Goal: Information Seeking & Learning: Understand process/instructions

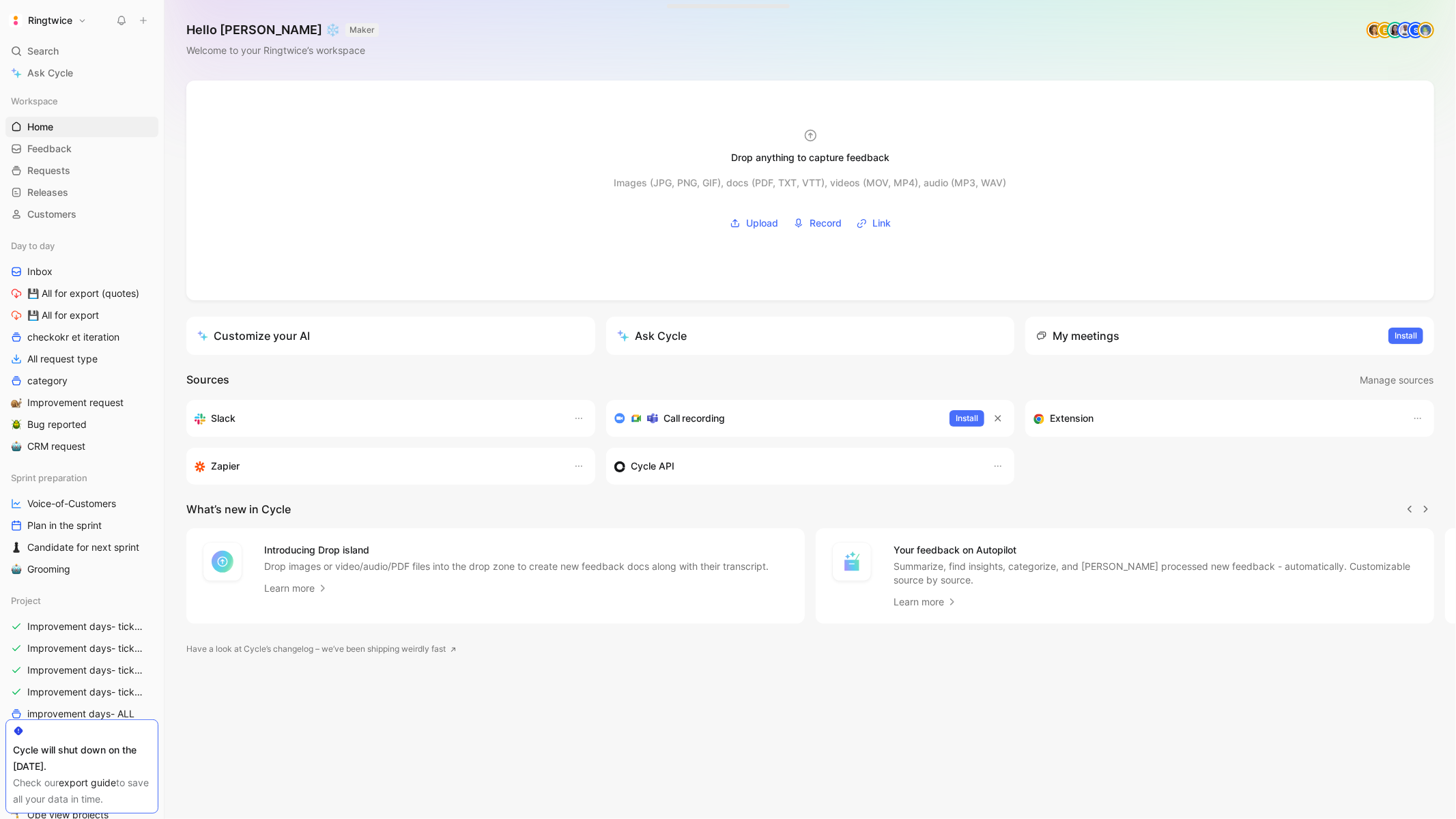
scroll to position [0, 1]
click at [62, 44] on div "Search ⌘ K" at bounding box center [81, 51] width 153 height 20
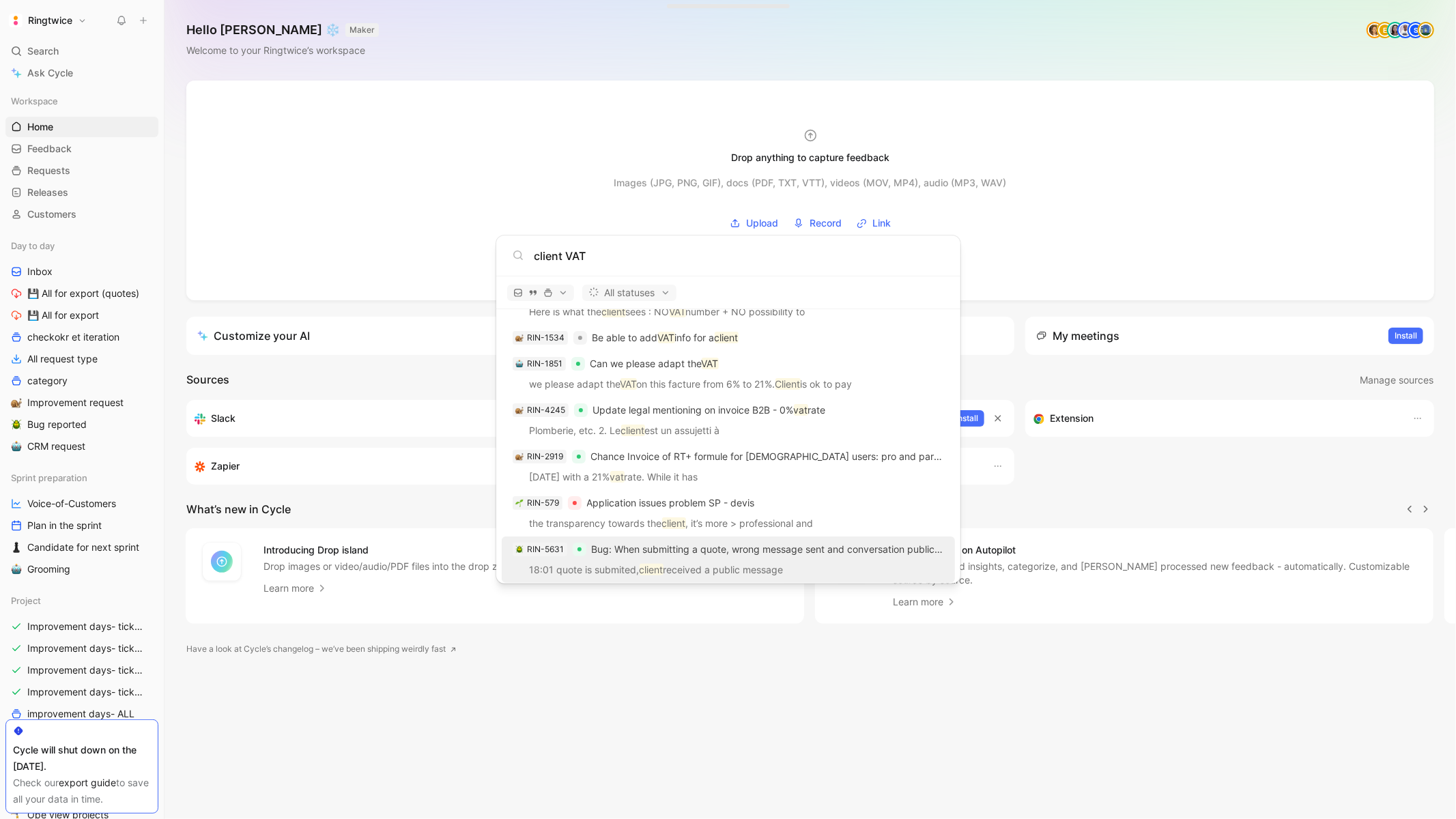
scroll to position [323, 0]
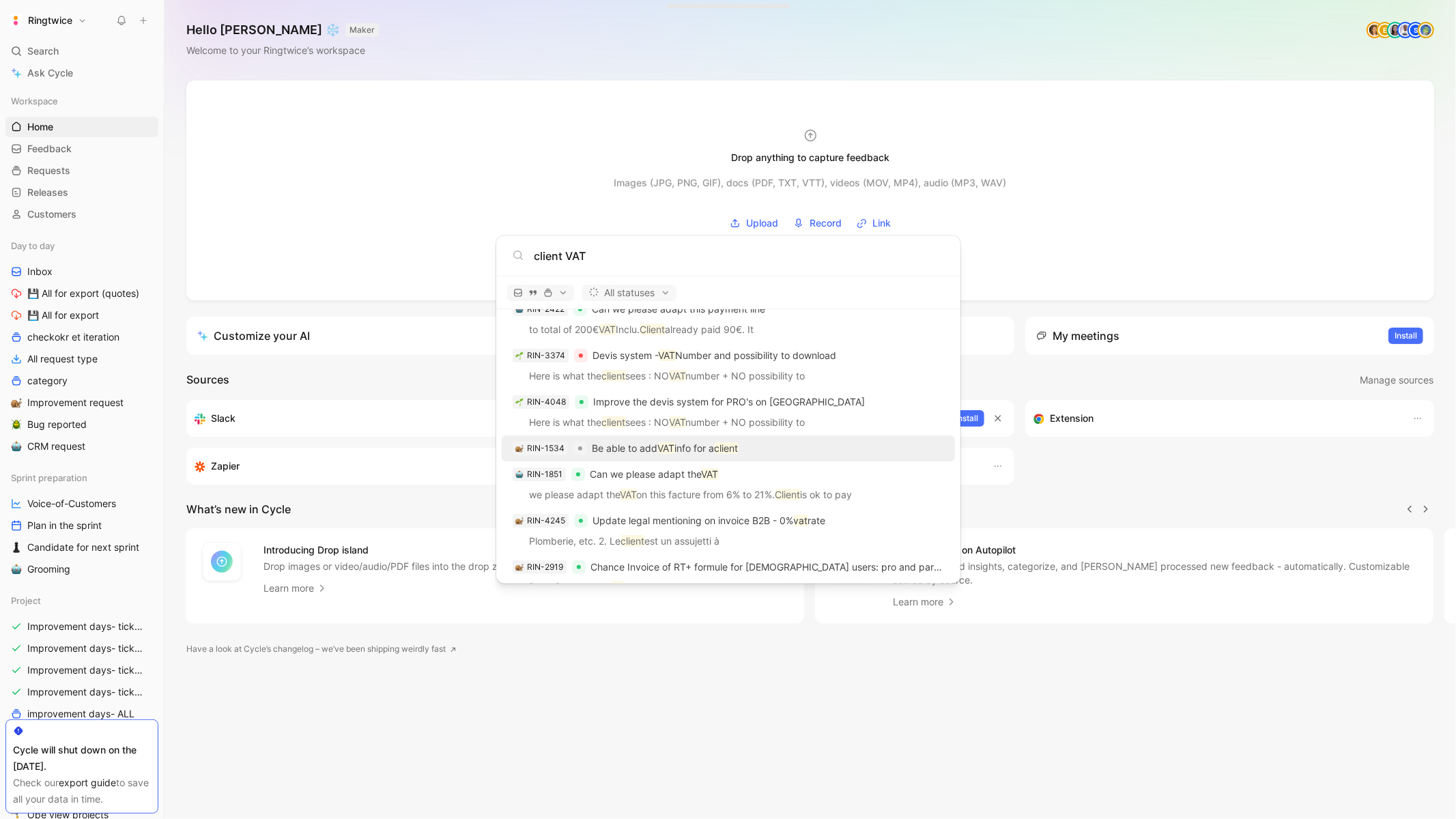
type input "client VAT"
click at [737, 449] on mark "client" at bounding box center [726, 448] width 24 height 12
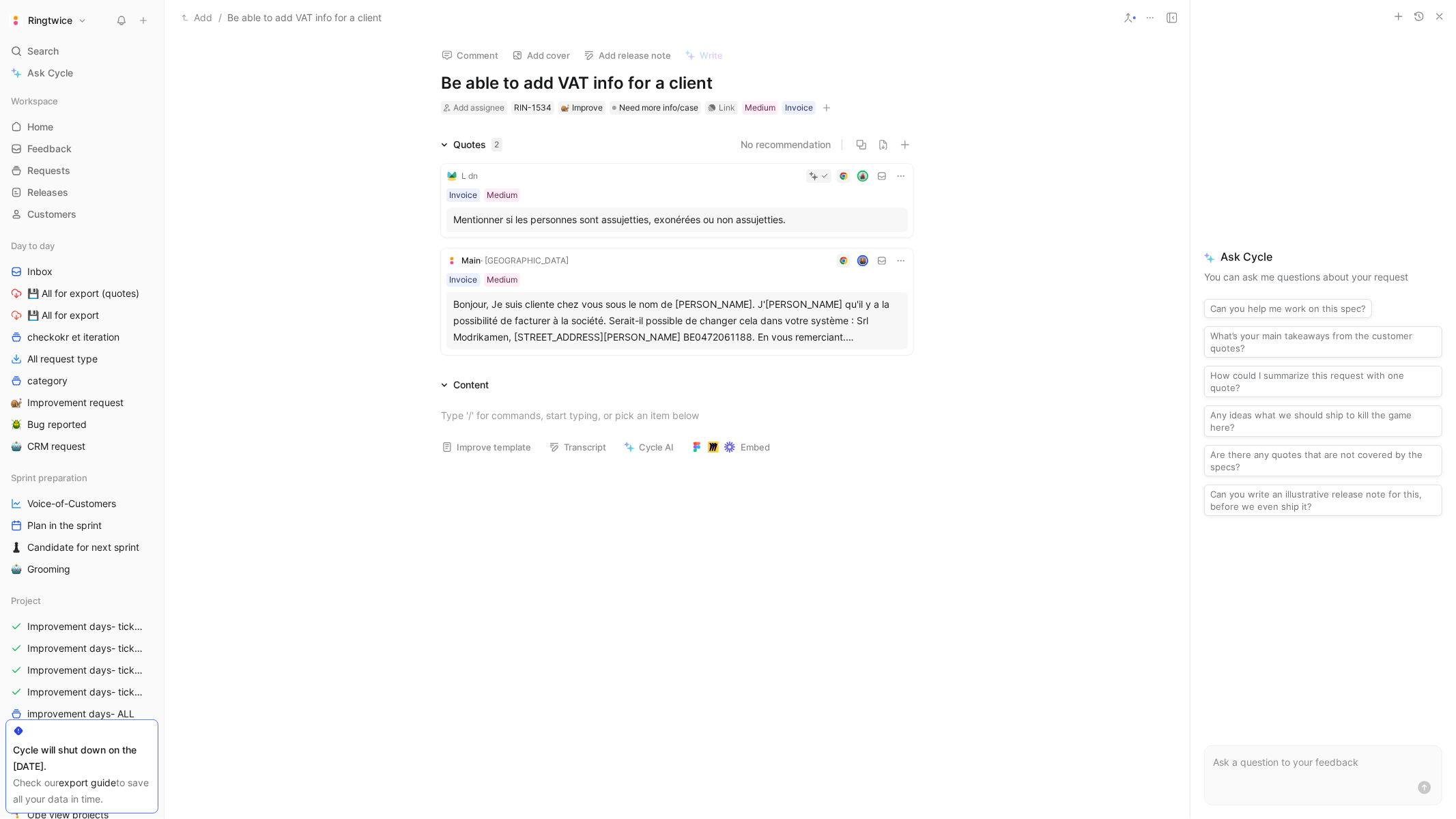
click at [574, 478] on div at bounding box center [677, 588] width 1025 height 246
click at [81, 47] on div "Search ⌘ K" at bounding box center [81, 51] width 153 height 20
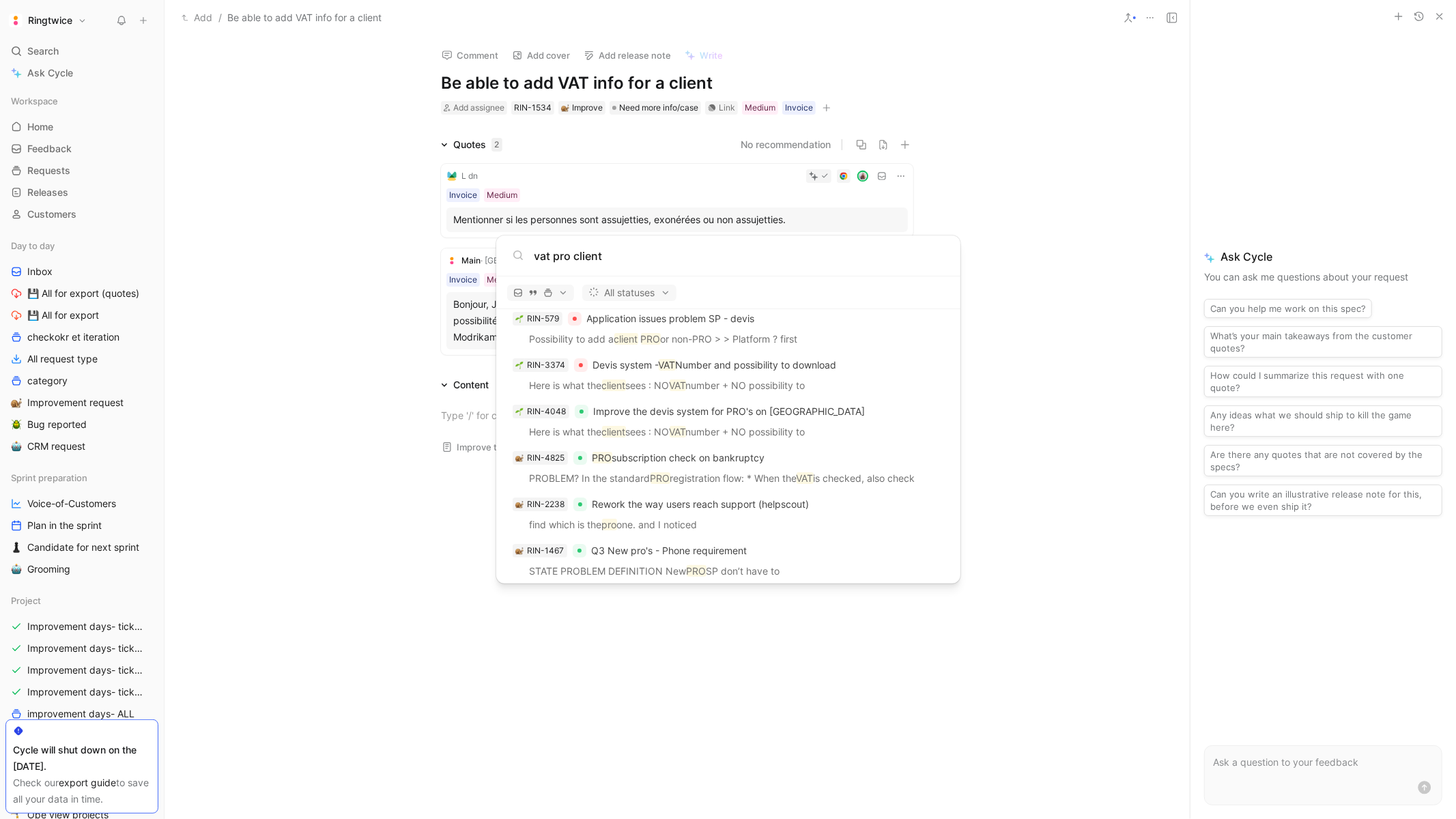
scroll to position [297, 0]
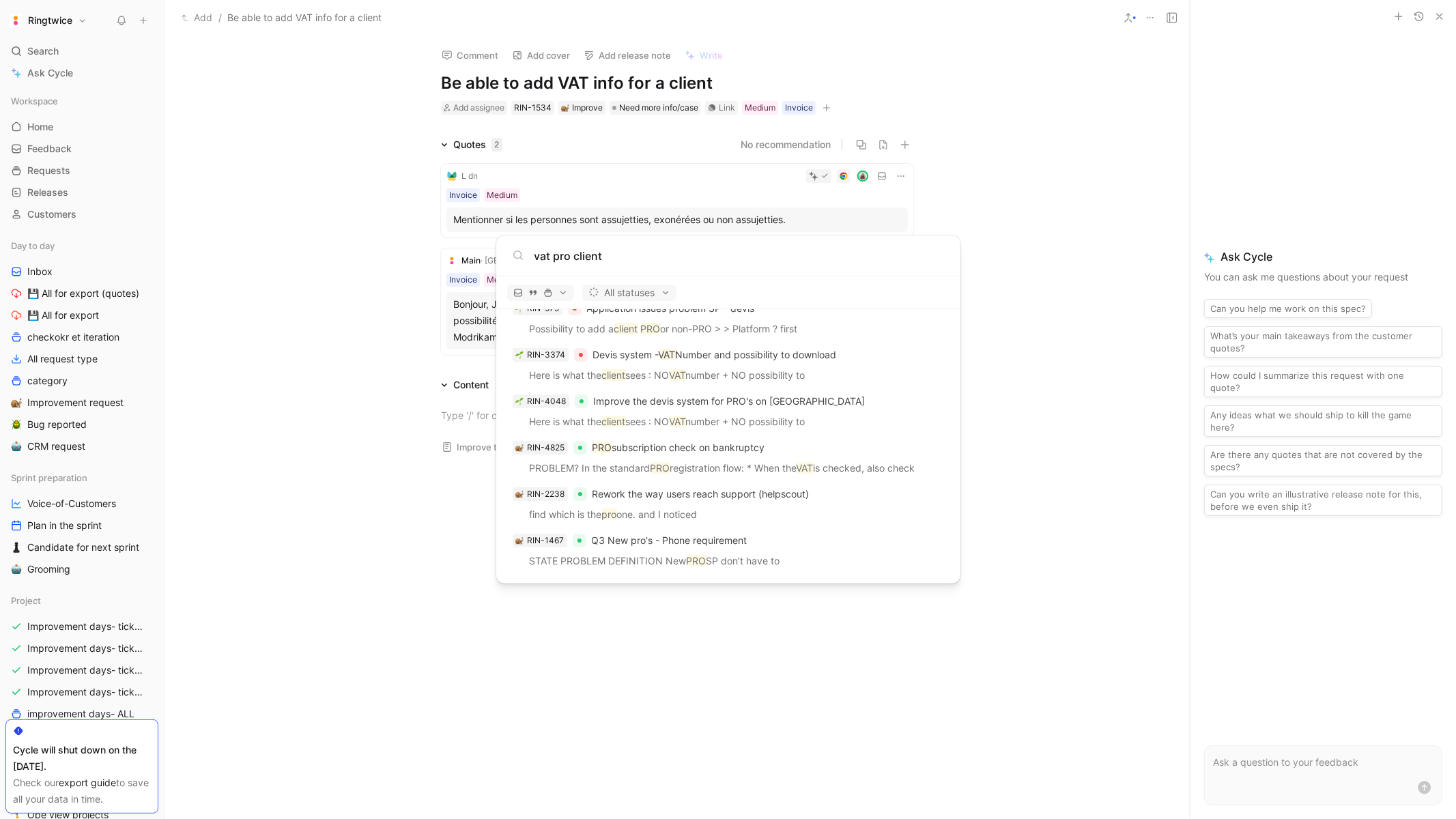
click at [577, 252] on input "vat pro client" at bounding box center [740, 255] width 410 height 16
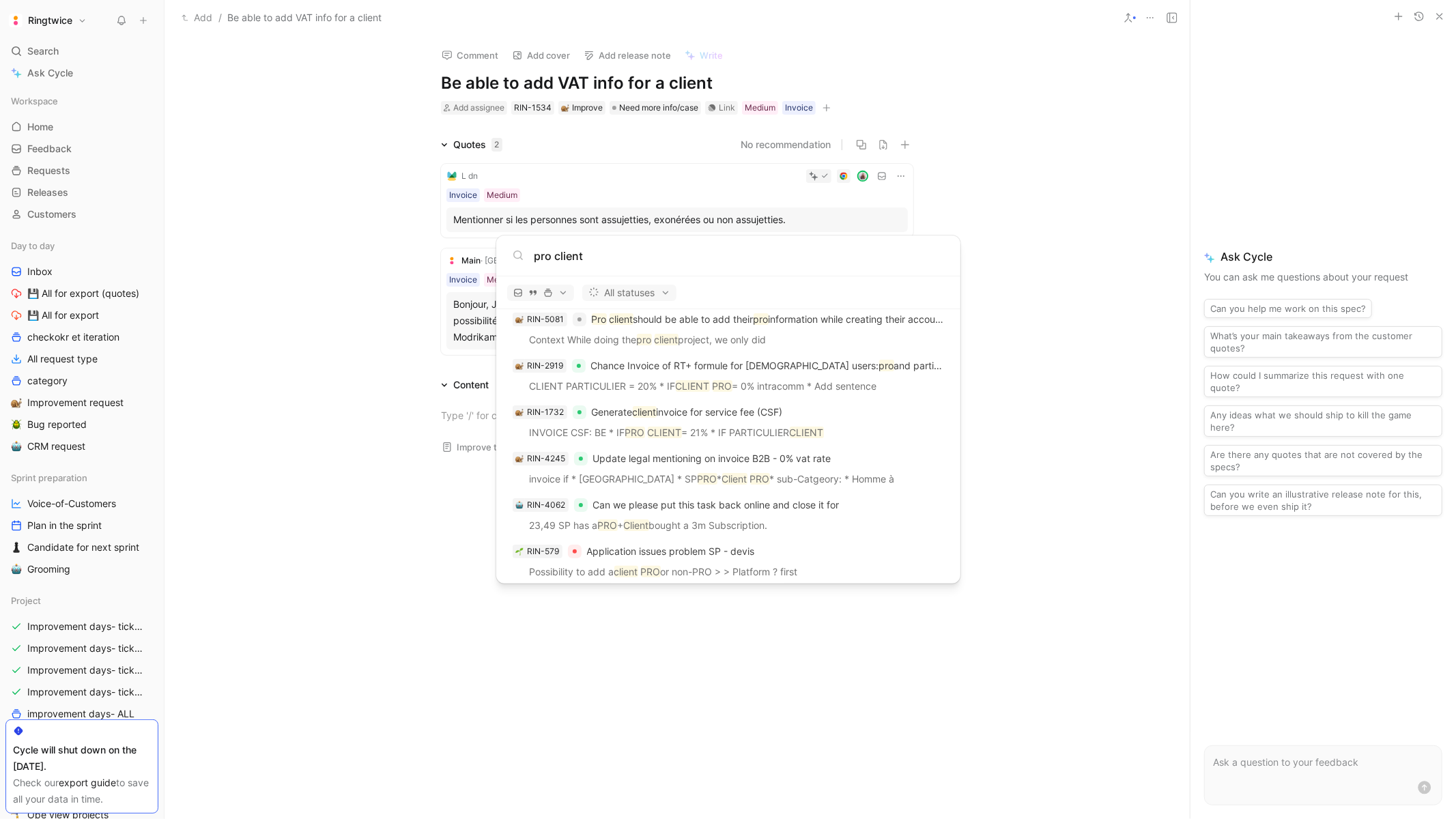
scroll to position [959, 0]
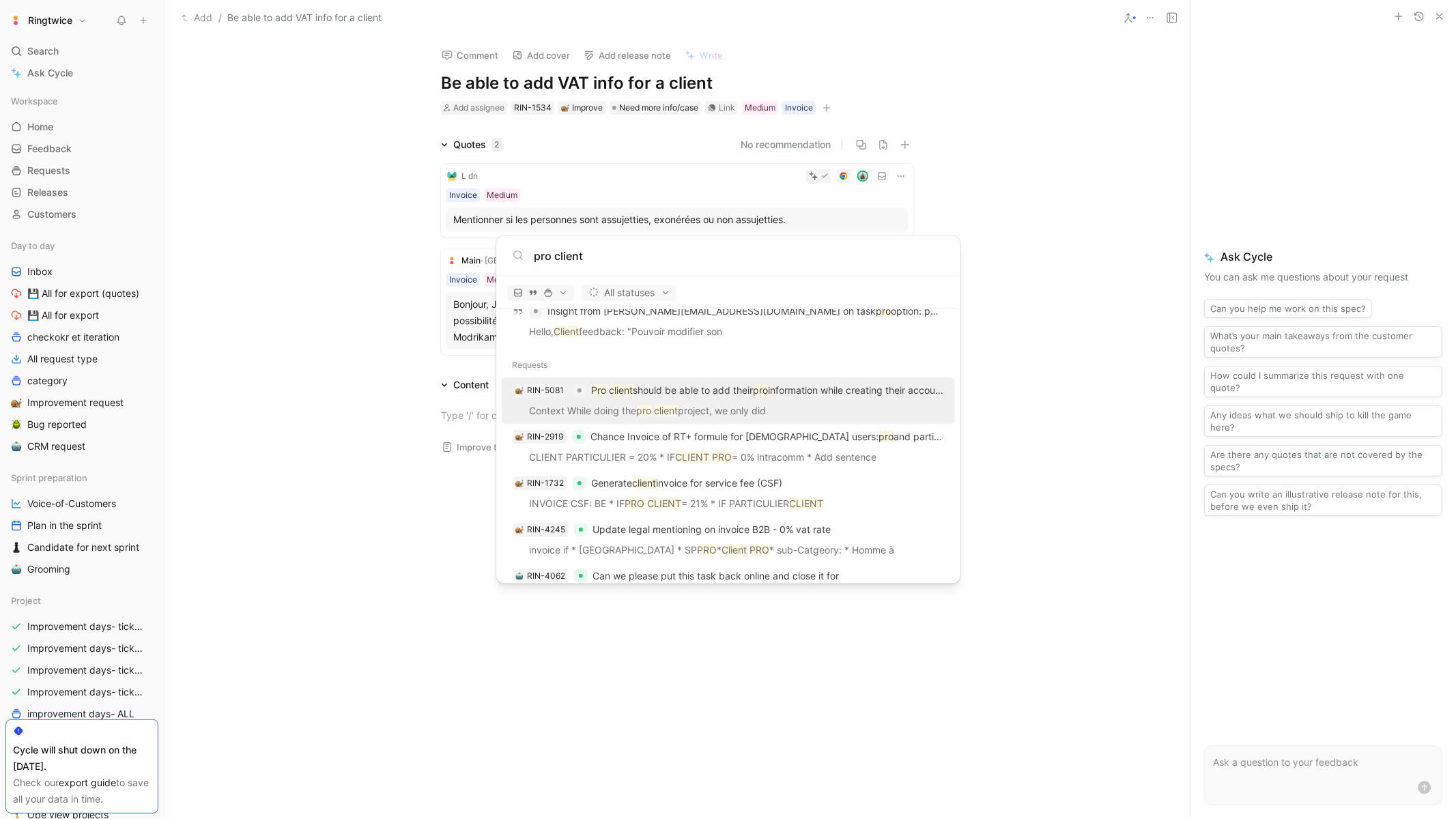
type input "pro client"
click at [760, 400] on div "RIN-5081 Pro client should be able to add their pro information while creating …" at bounding box center [728, 390] width 445 height 25
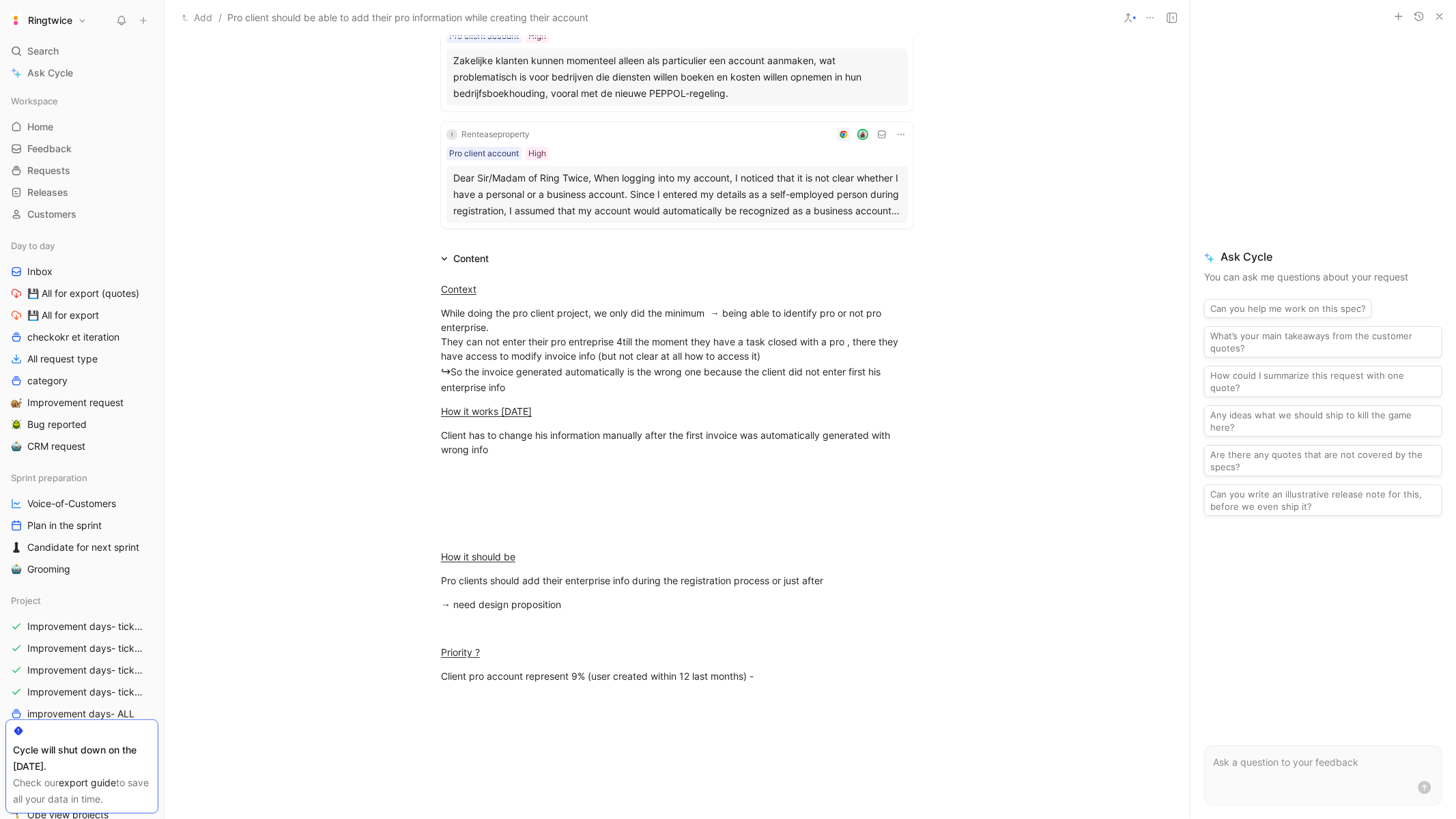
scroll to position [869, 0]
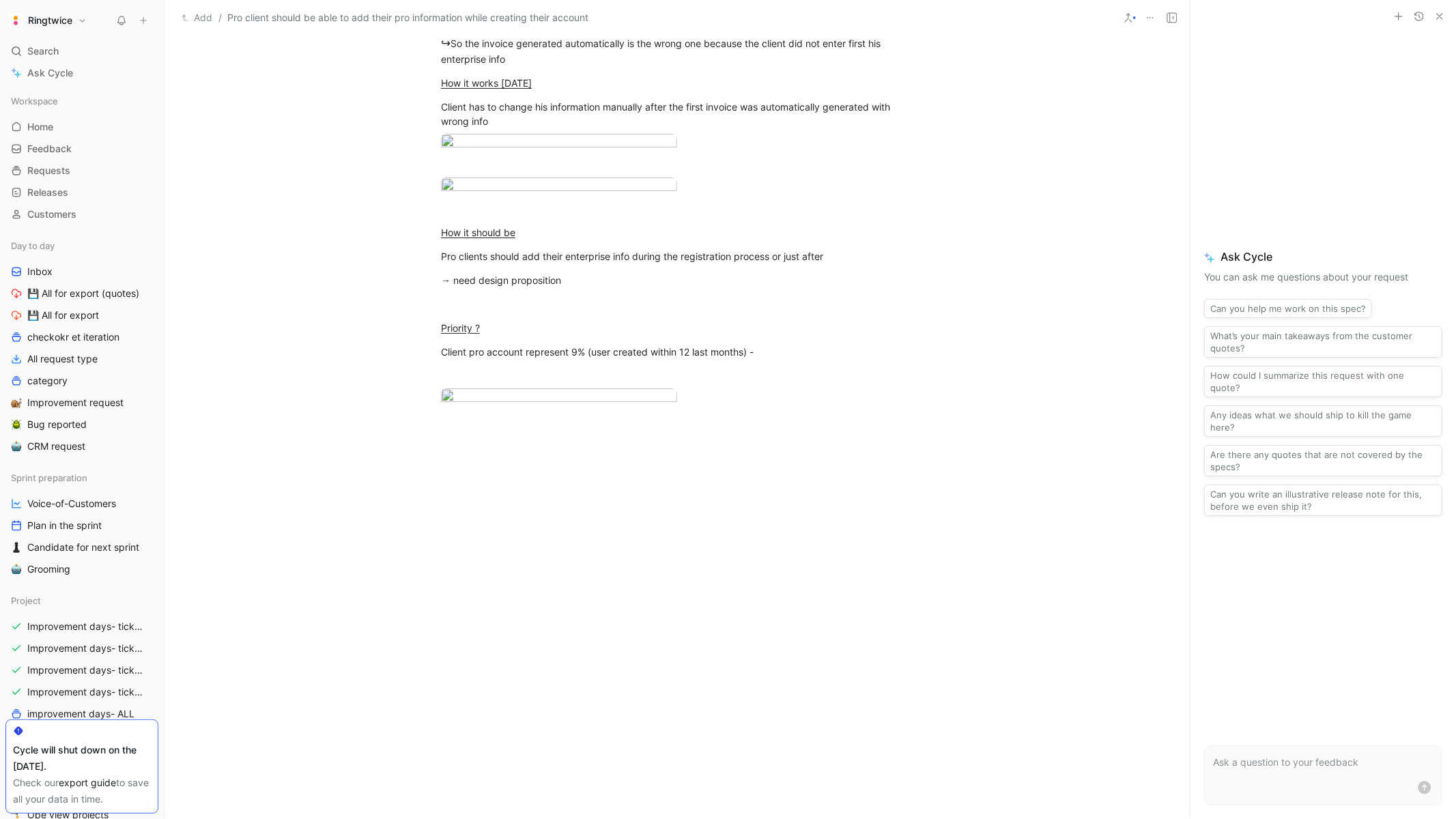
click at [639, 446] on div at bounding box center [677, 564] width 1025 height 246
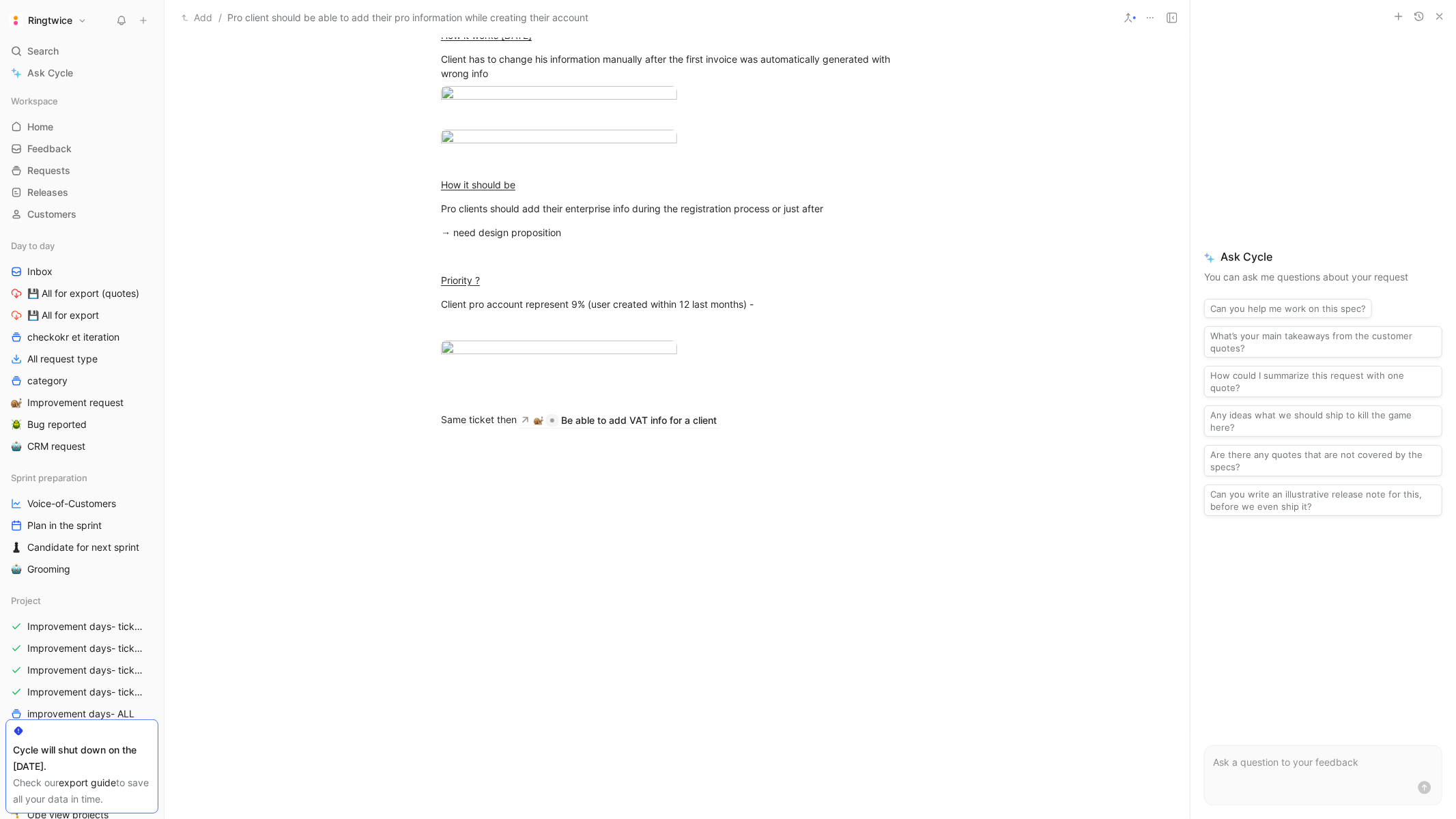
click at [611, 519] on div at bounding box center [677, 565] width 1025 height 246
click at [599, 429] on div "Be able to add VAT info for a client" at bounding box center [639, 420] width 156 height 16
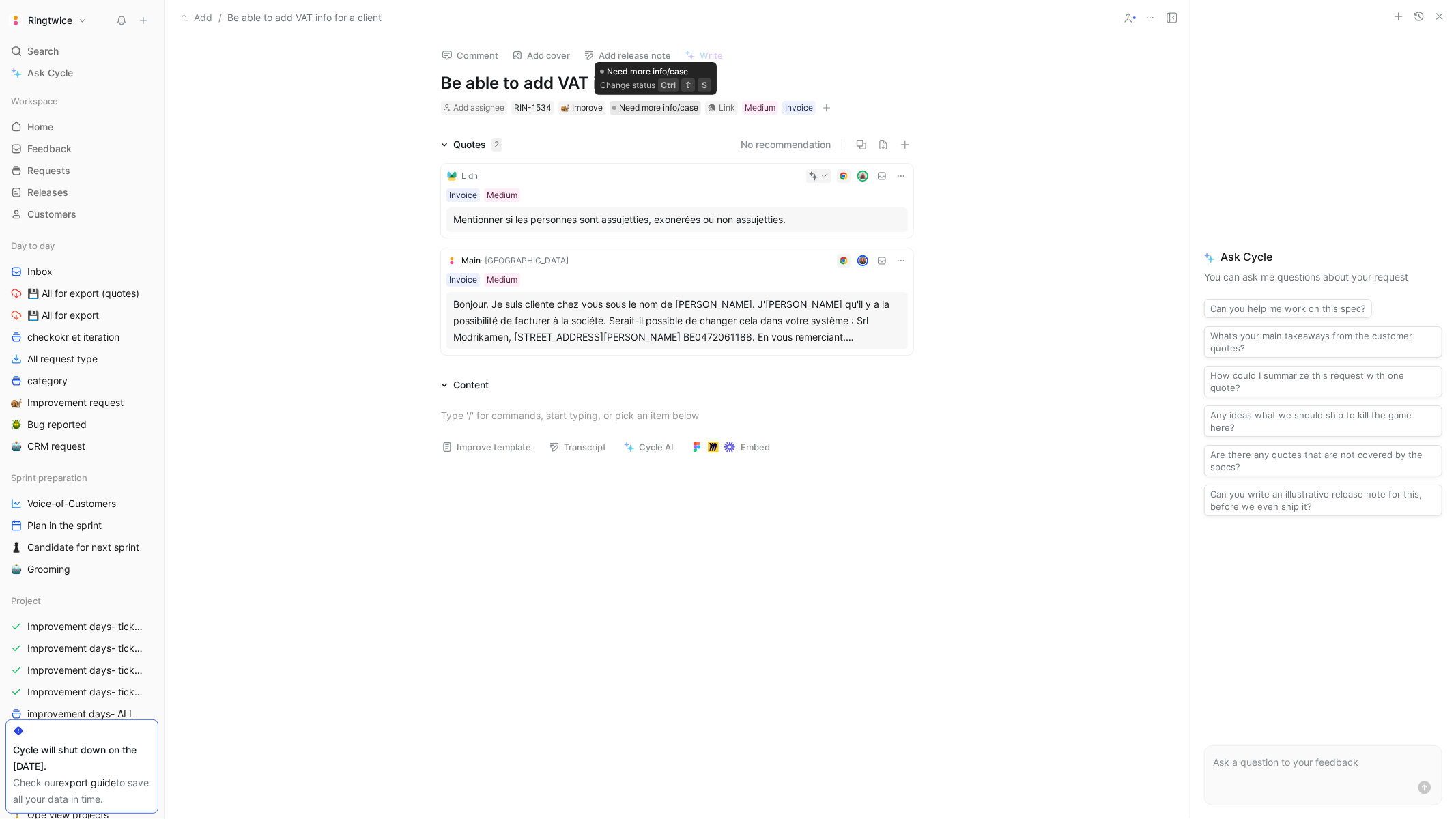
click at [643, 109] on span "Need more info/case" at bounding box center [659, 108] width 79 height 14
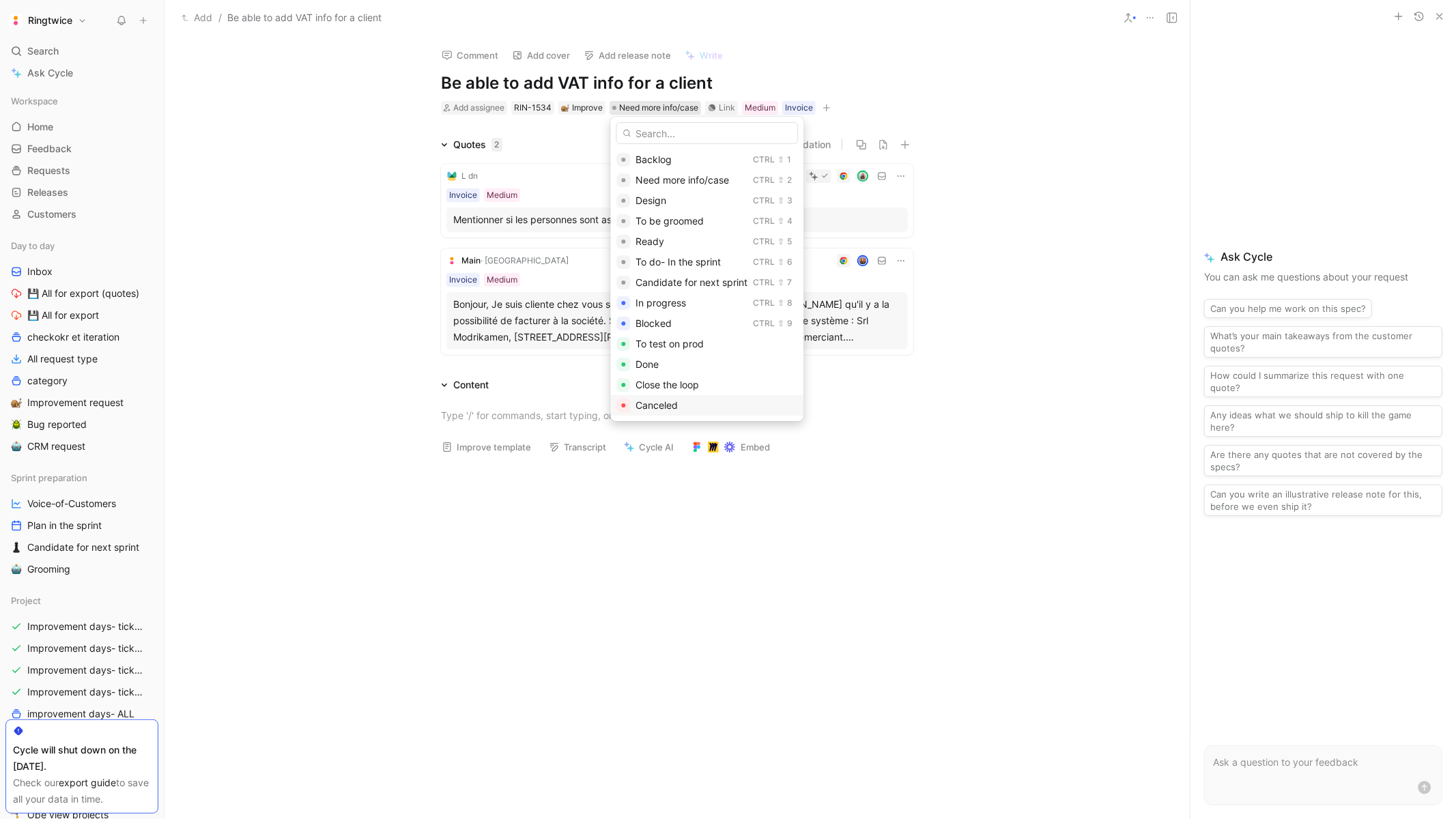
click at [657, 409] on span "Canceled" at bounding box center [657, 405] width 43 height 12
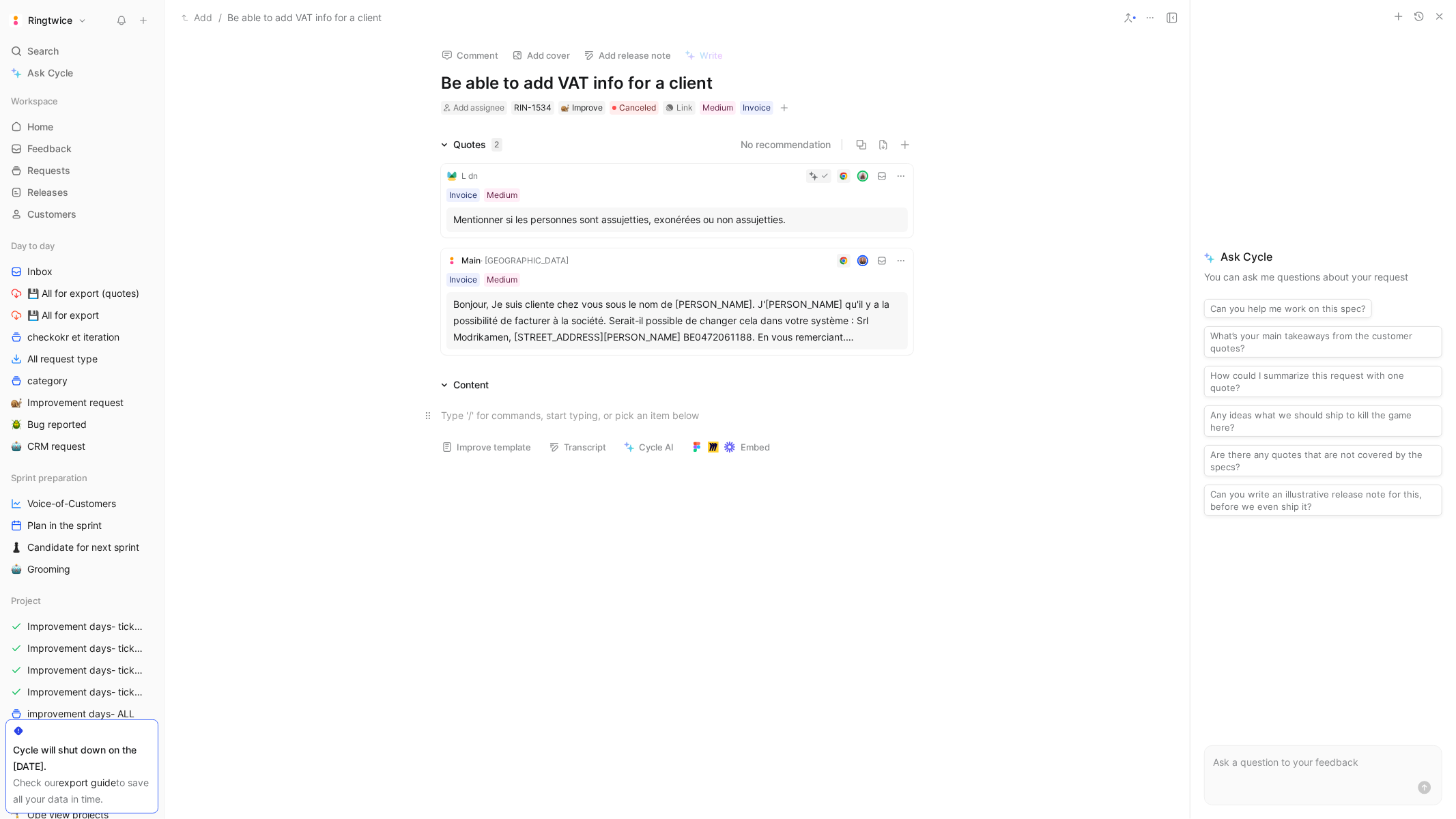
click at [550, 404] on p at bounding box center [678, 415] width 525 height 23
click at [904, 175] on icon at bounding box center [901, 176] width 7 height 2
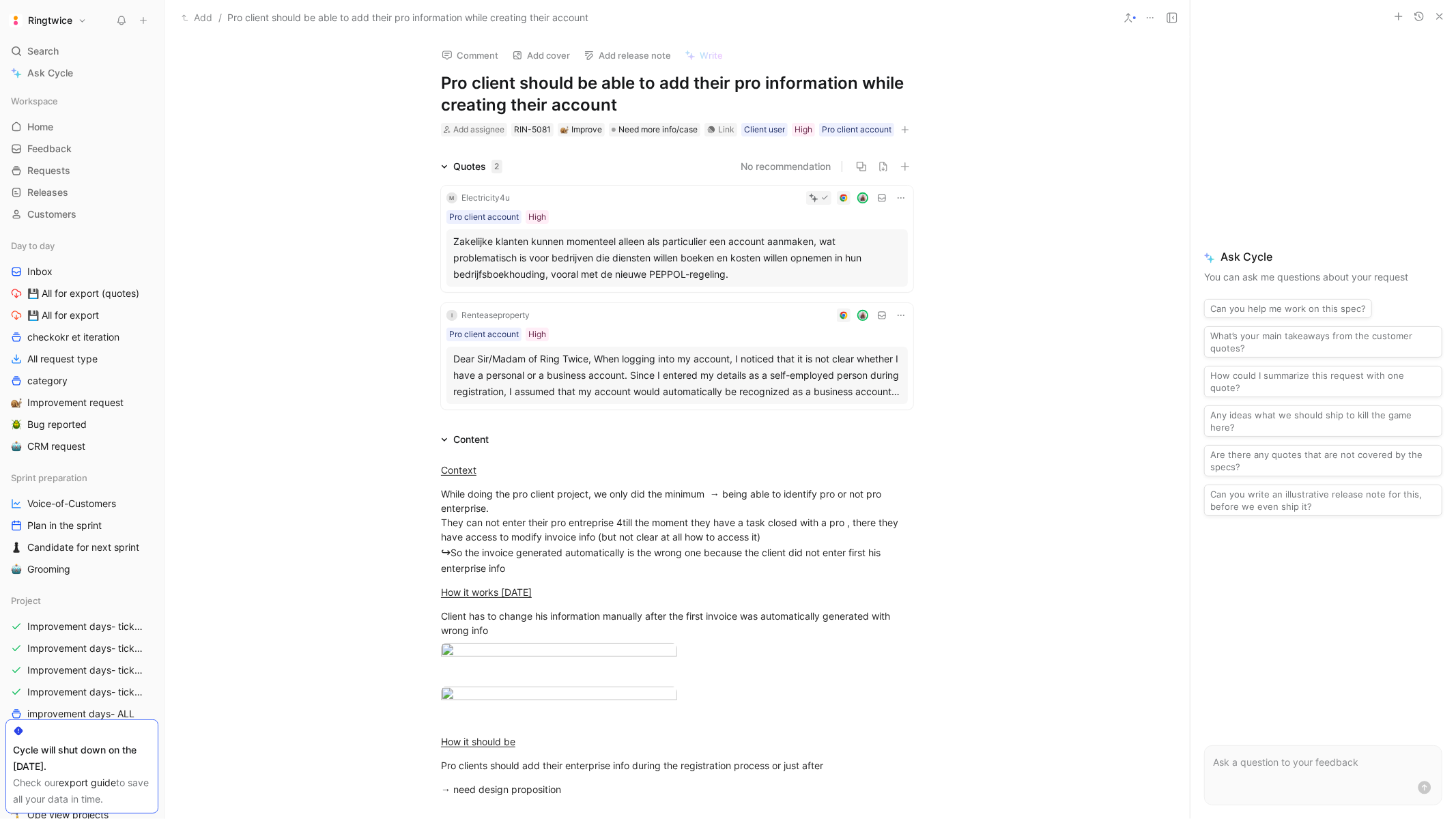
click at [560, 89] on h1 "Pro client should be able to add their pro information while creating their acc…" at bounding box center [677, 94] width 473 height 43
copy h1 "Pro client should be able to add their pro information while creating their acc…"
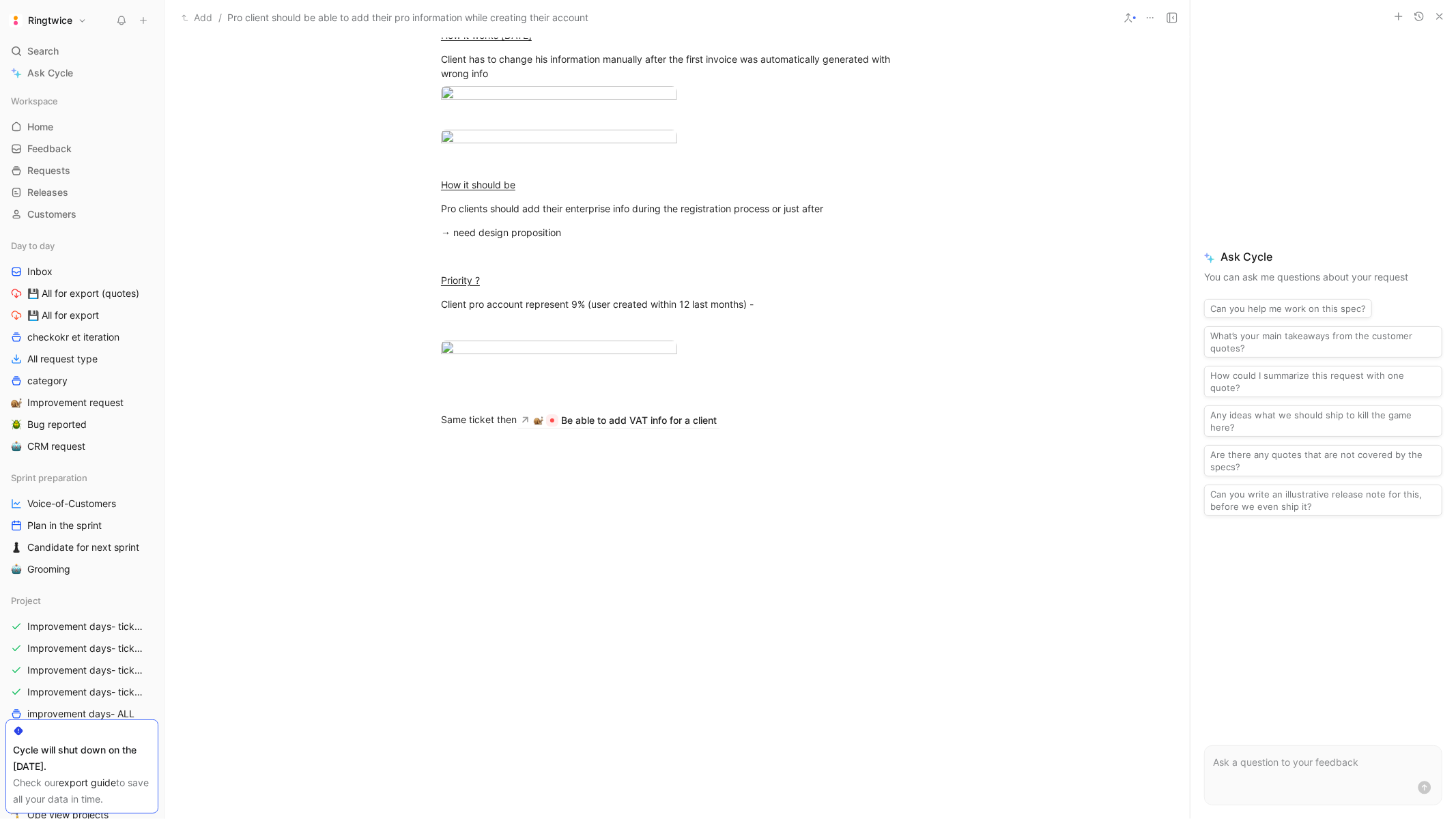
scroll to position [918, 0]
click at [640, 410] on p "Same ticket then Be able to add VAT info for a client" at bounding box center [678, 420] width 525 height 23
click at [639, 425] on div "Be able to add VAT info for a client" at bounding box center [639, 420] width 156 height 16
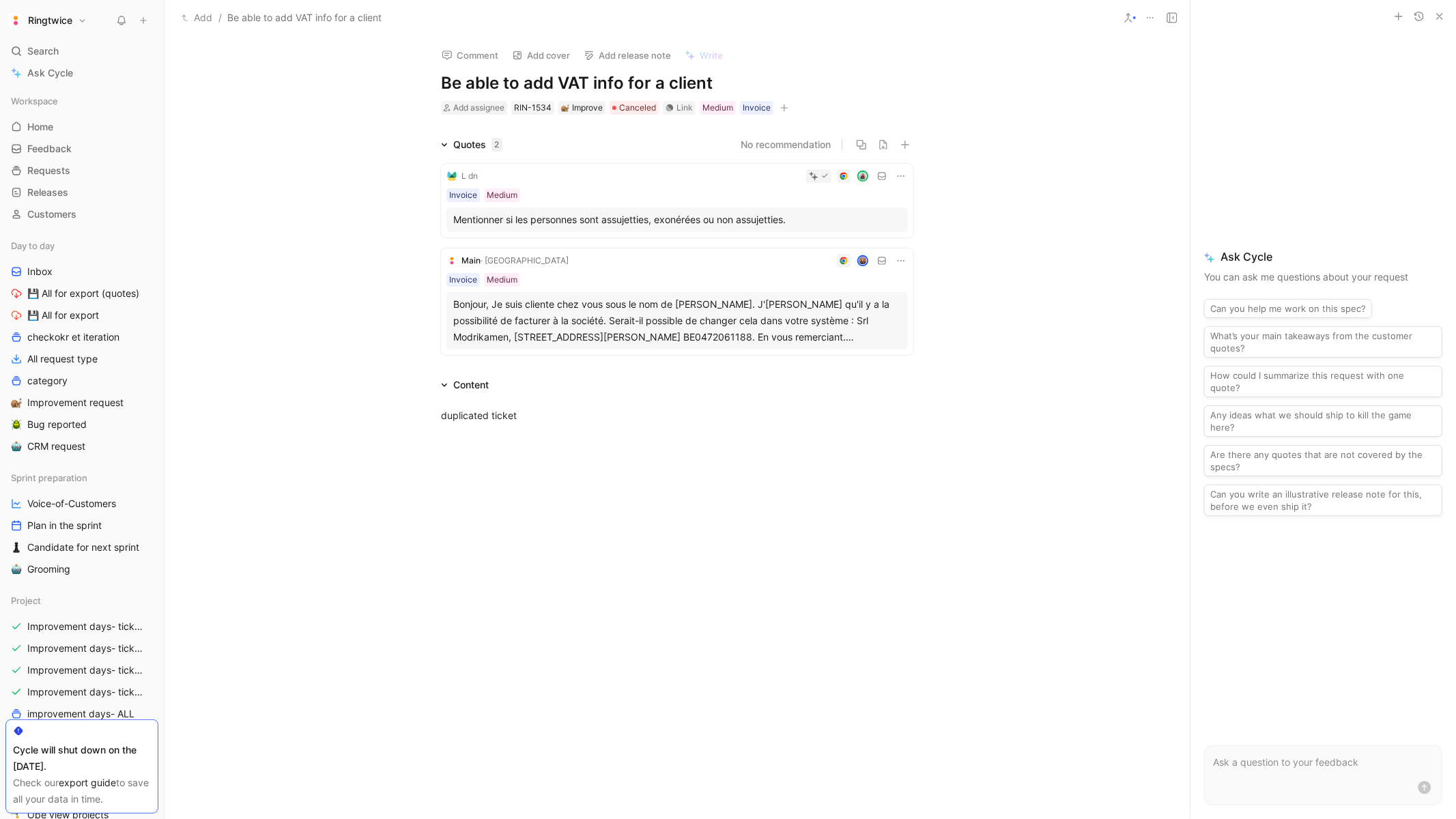
click at [904, 172] on icon at bounding box center [901, 176] width 11 height 11
click at [868, 218] on span "Change request" at bounding box center [866, 220] width 71 height 12
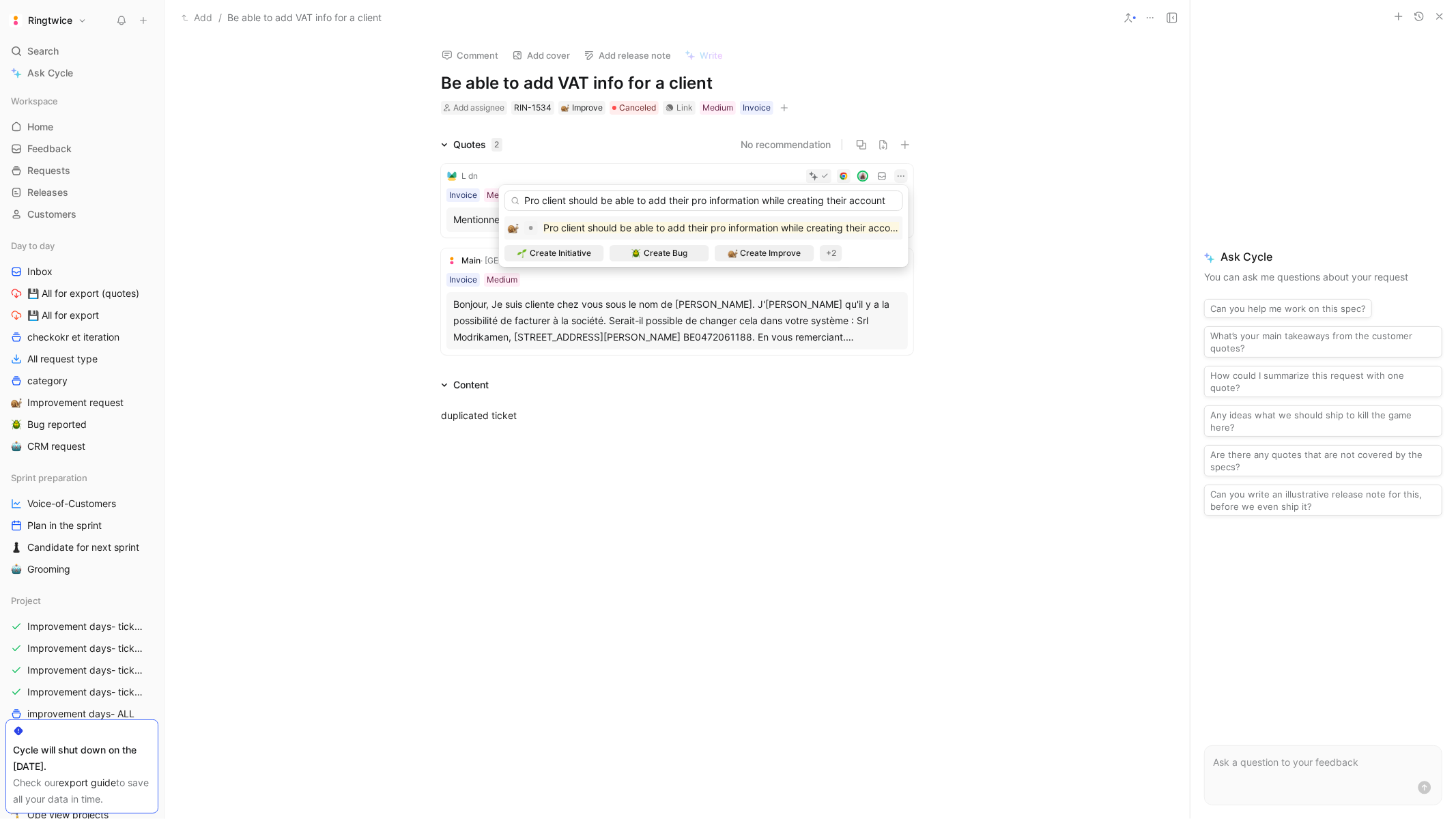
type input "Pro client should be able to add their pro information while creating their acc…"
click at [808, 226] on mark "Pro client should be able to add their pro information while creating their acc…" at bounding box center [723, 227] width 361 height 12
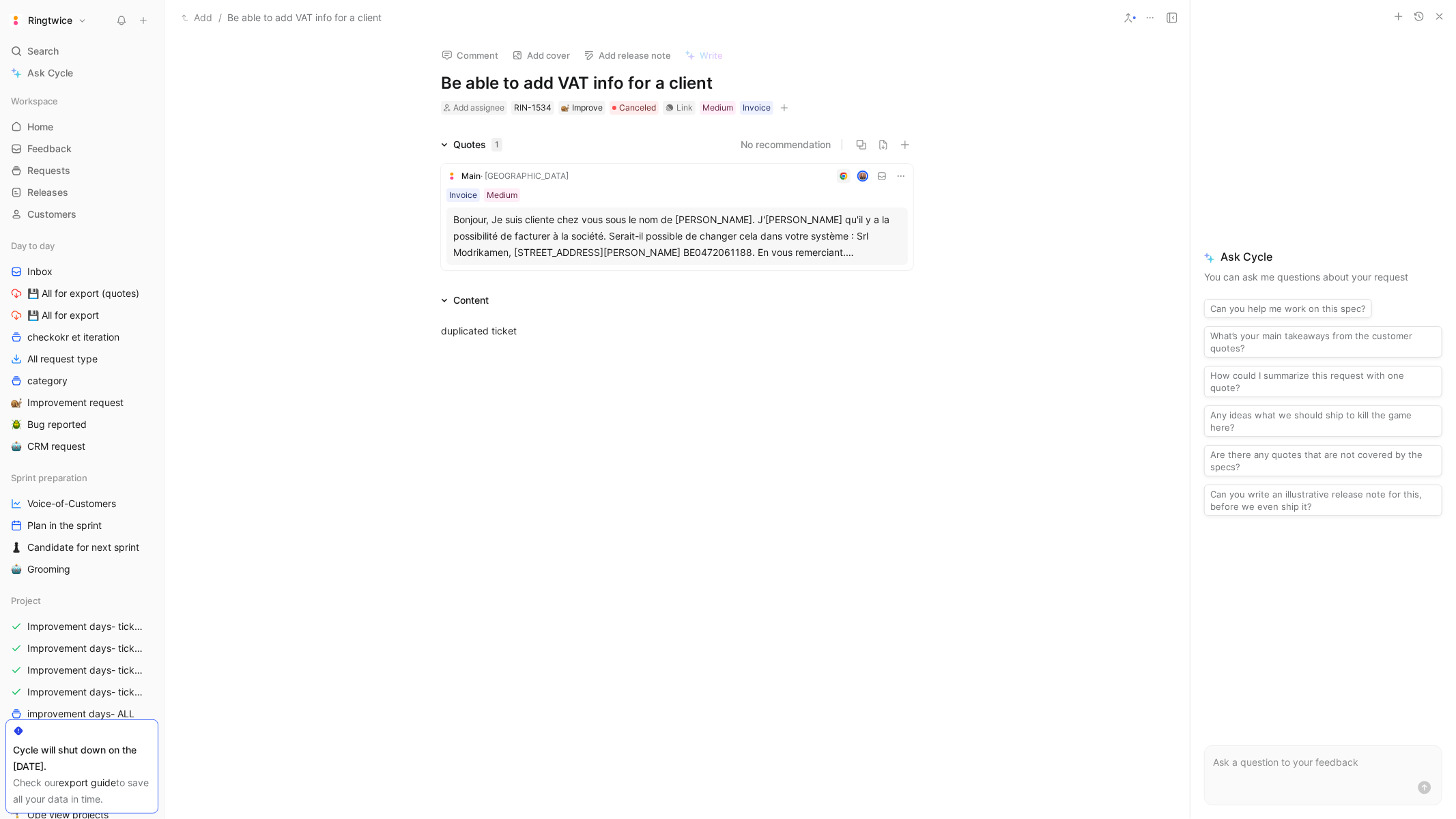
click at [903, 176] on icon at bounding box center [901, 176] width 11 height 11
click at [871, 200] on span "Edit property" at bounding box center [860, 200] width 59 height 12
click at [913, 172] on div "Main · Ringtwice Invoice Medium Bonjour, Je suis cliente chez vous sous le nom …" at bounding box center [677, 217] width 473 height 106
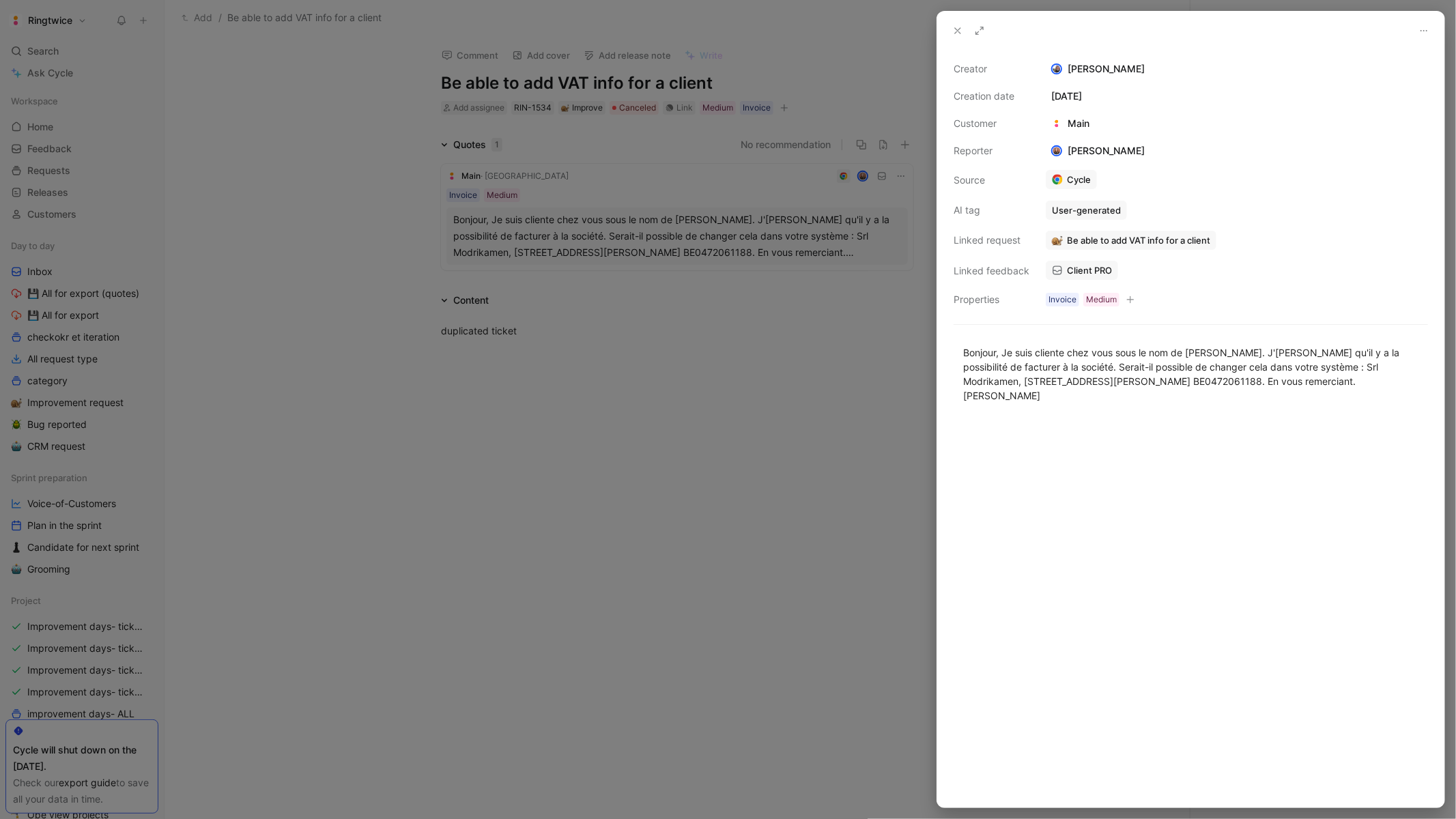
click at [900, 173] on div at bounding box center [728, 409] width 1456 height 819
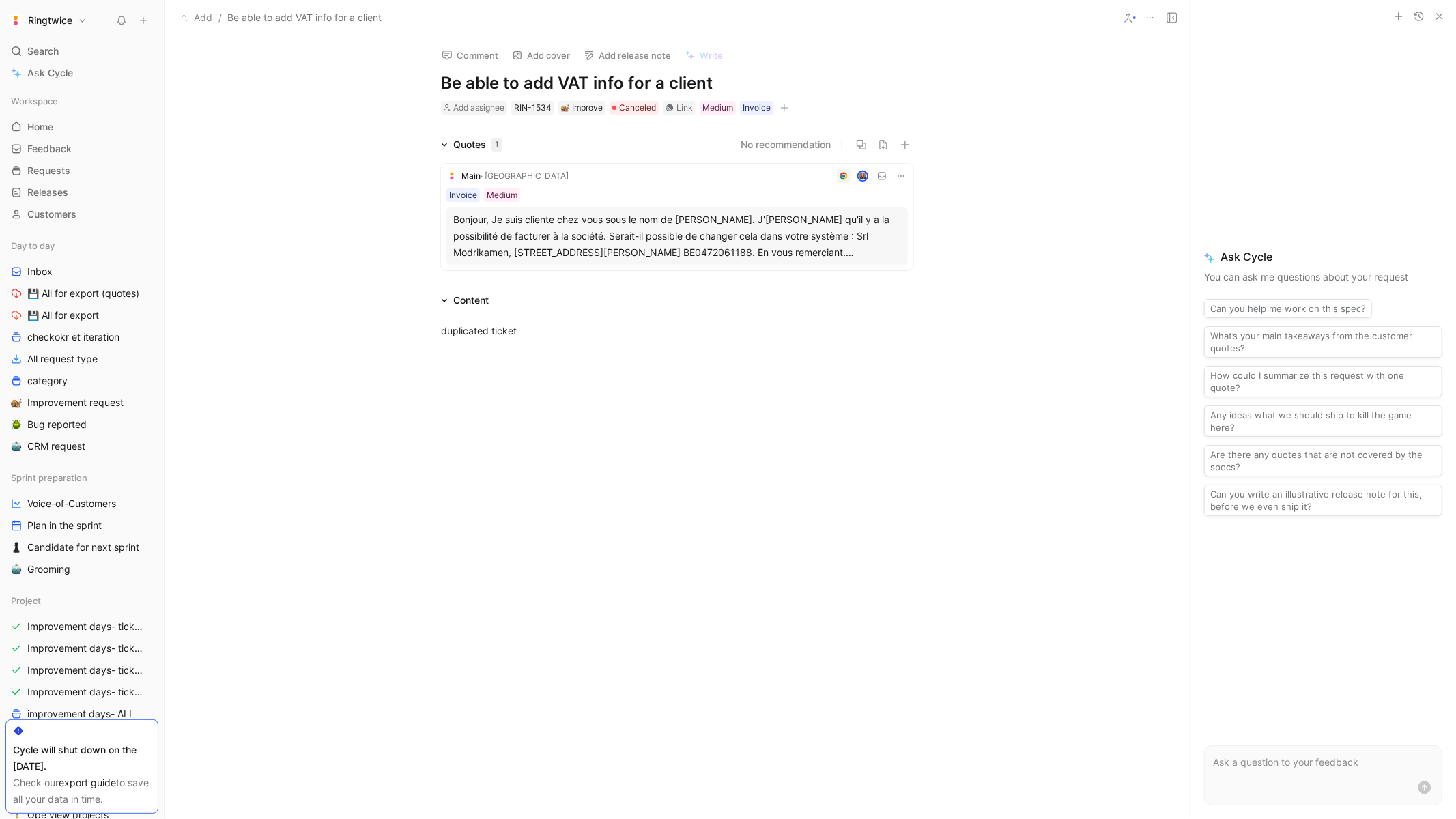
click at [900, 173] on icon at bounding box center [901, 176] width 11 height 11
click at [868, 220] on span "Change request" at bounding box center [866, 220] width 71 height 12
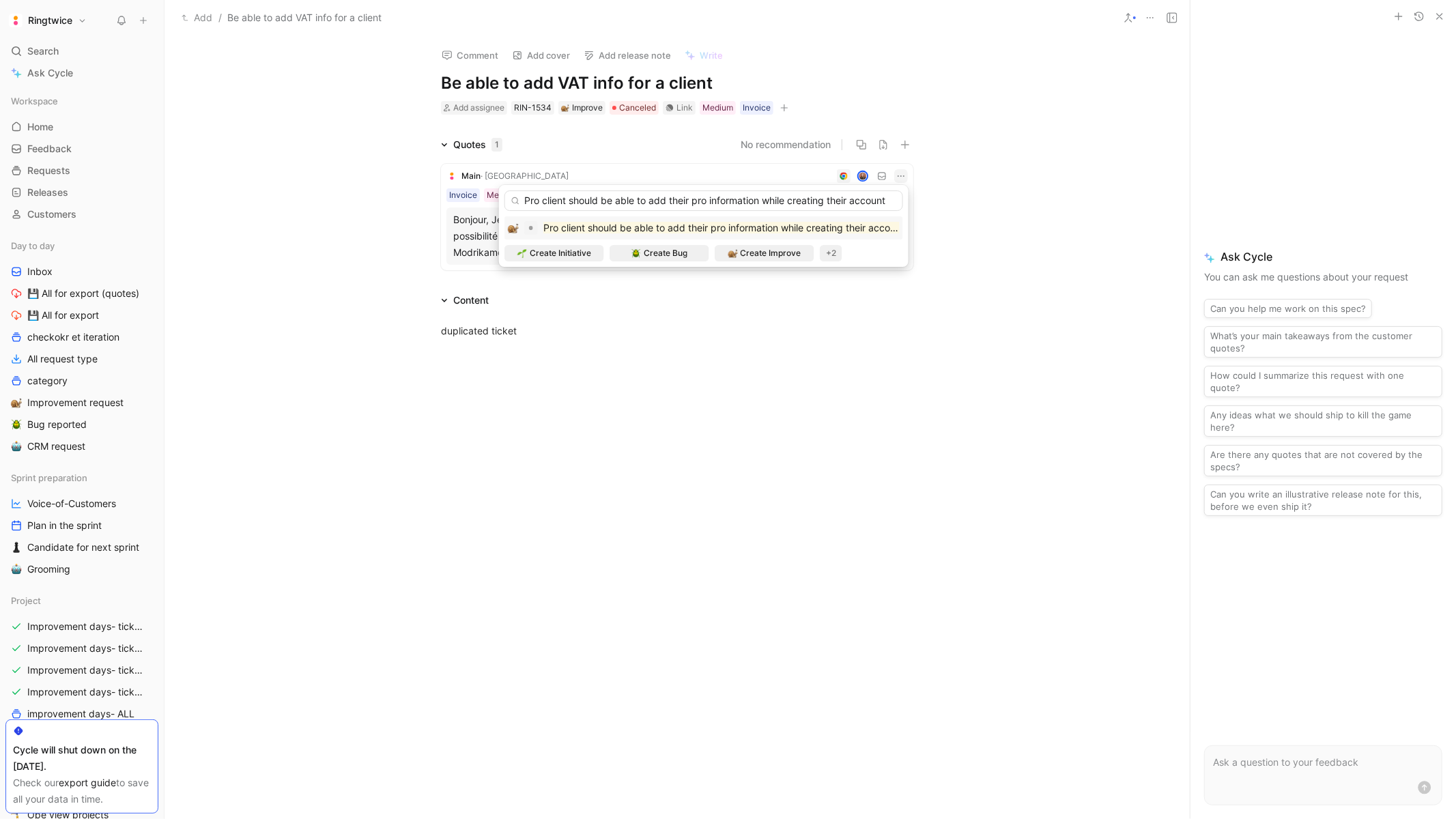
type input "Pro client should be able to add their pro information while creating their acc…"
click at [843, 226] on mark "Pro client should be able to add their pro information while creating their acc…" at bounding box center [723, 227] width 361 height 12
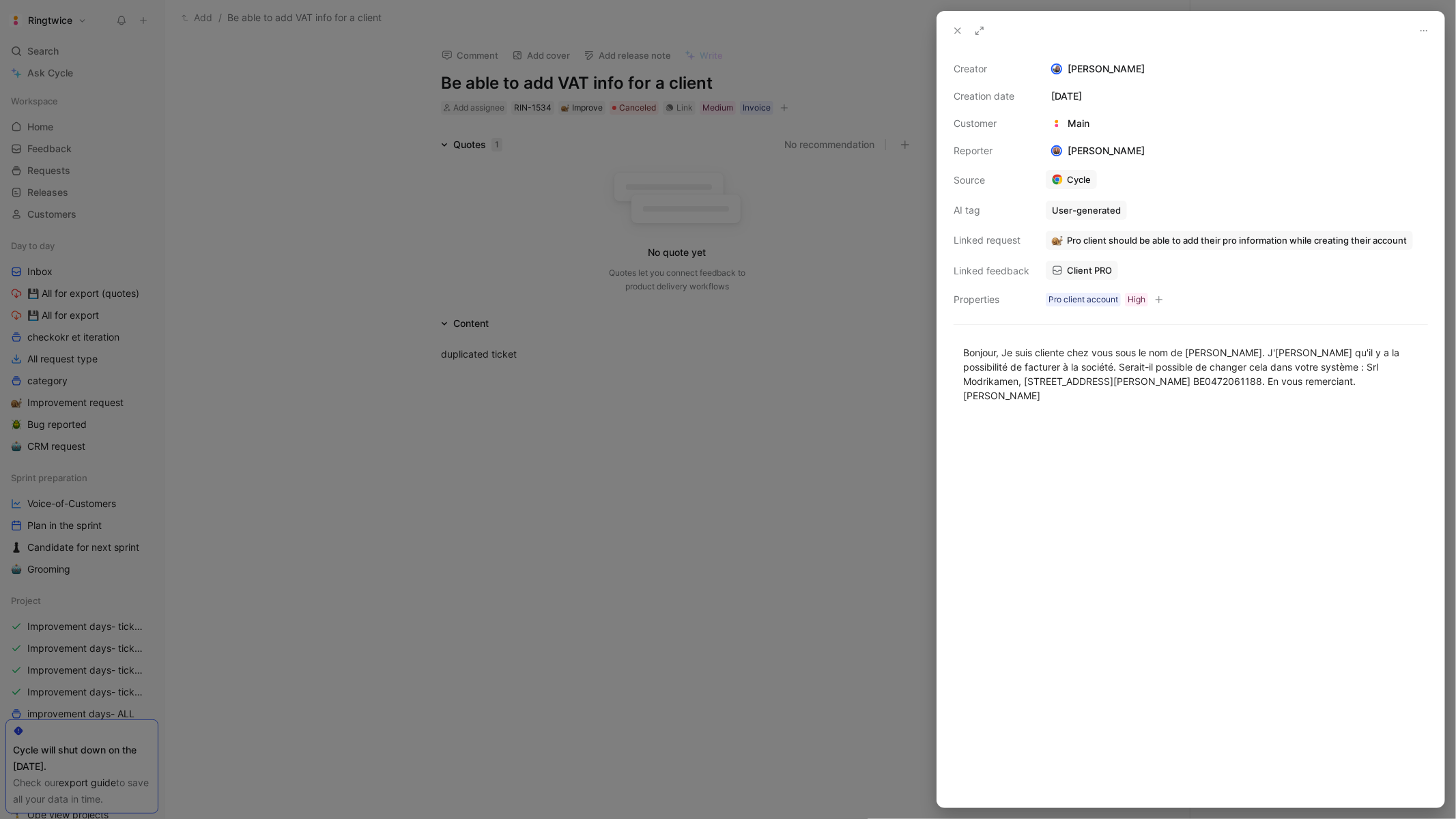
click at [659, 253] on div at bounding box center [728, 409] width 1456 height 819
click at [168, 122] on div at bounding box center [728, 409] width 1456 height 819
